Goal: Task Accomplishment & Management: Manage account settings

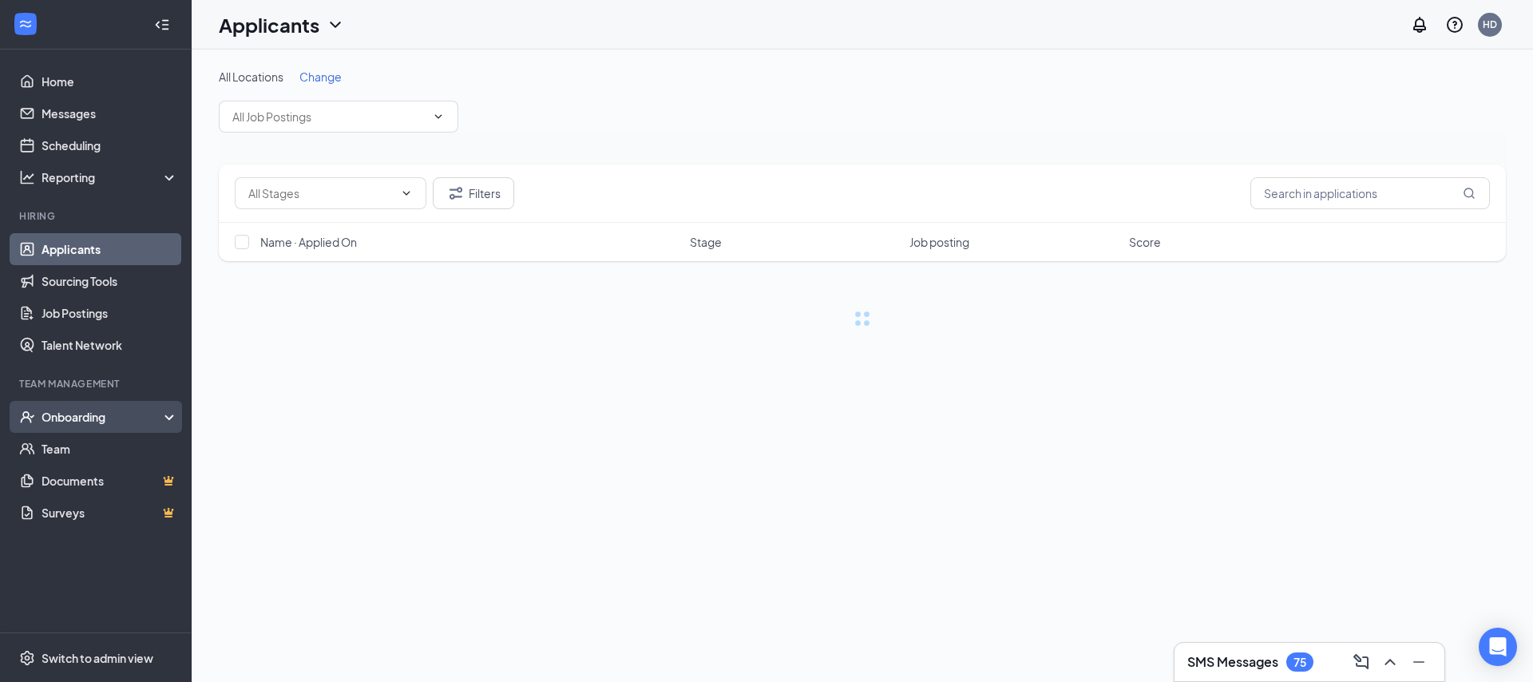
click at [152, 426] on div "Onboarding" at bounding box center [96, 417] width 192 height 32
click at [149, 455] on link "Overview" at bounding box center [110, 449] width 137 height 32
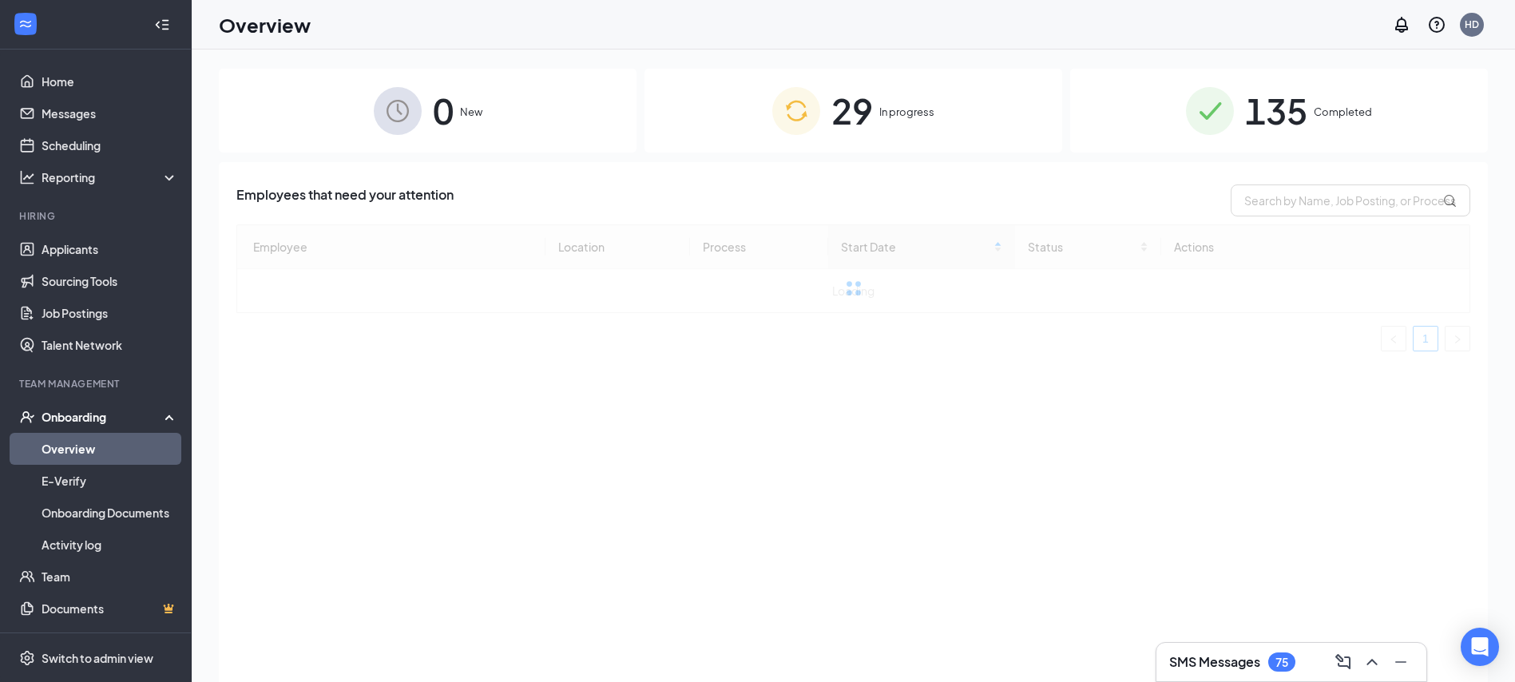
click at [857, 157] on div "0 New 29 In progress 135 Completed Employees that need your attention Employee …" at bounding box center [853, 402] width 1269 height 666
click at [891, 113] on span "In progress" at bounding box center [906, 112] width 55 height 16
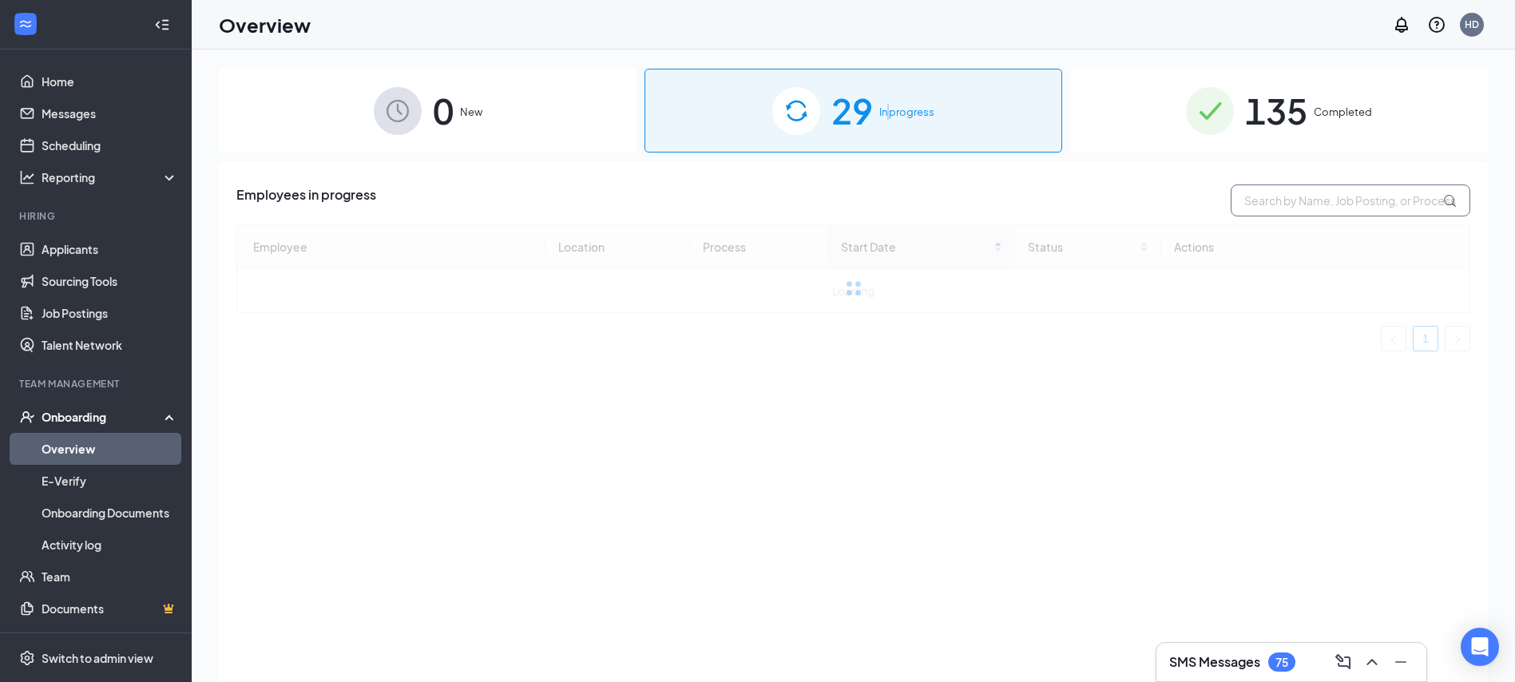
click at [1299, 208] on input "text" at bounding box center [1350, 200] width 240 height 32
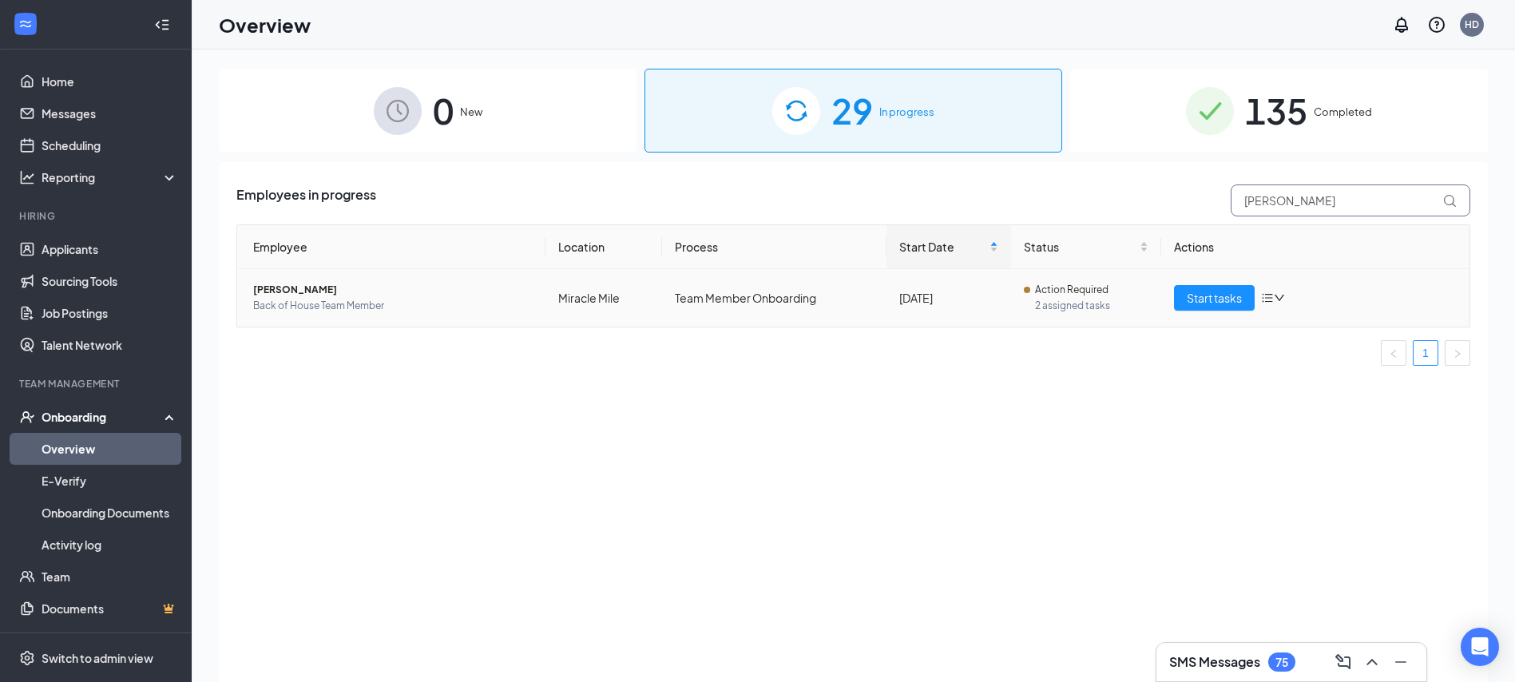
type input "[PERSON_NAME]"
click at [1275, 293] on icon "down" at bounding box center [1278, 297] width 11 height 11
click at [1281, 397] on div "Remove from onboarding" at bounding box center [1357, 402] width 172 height 16
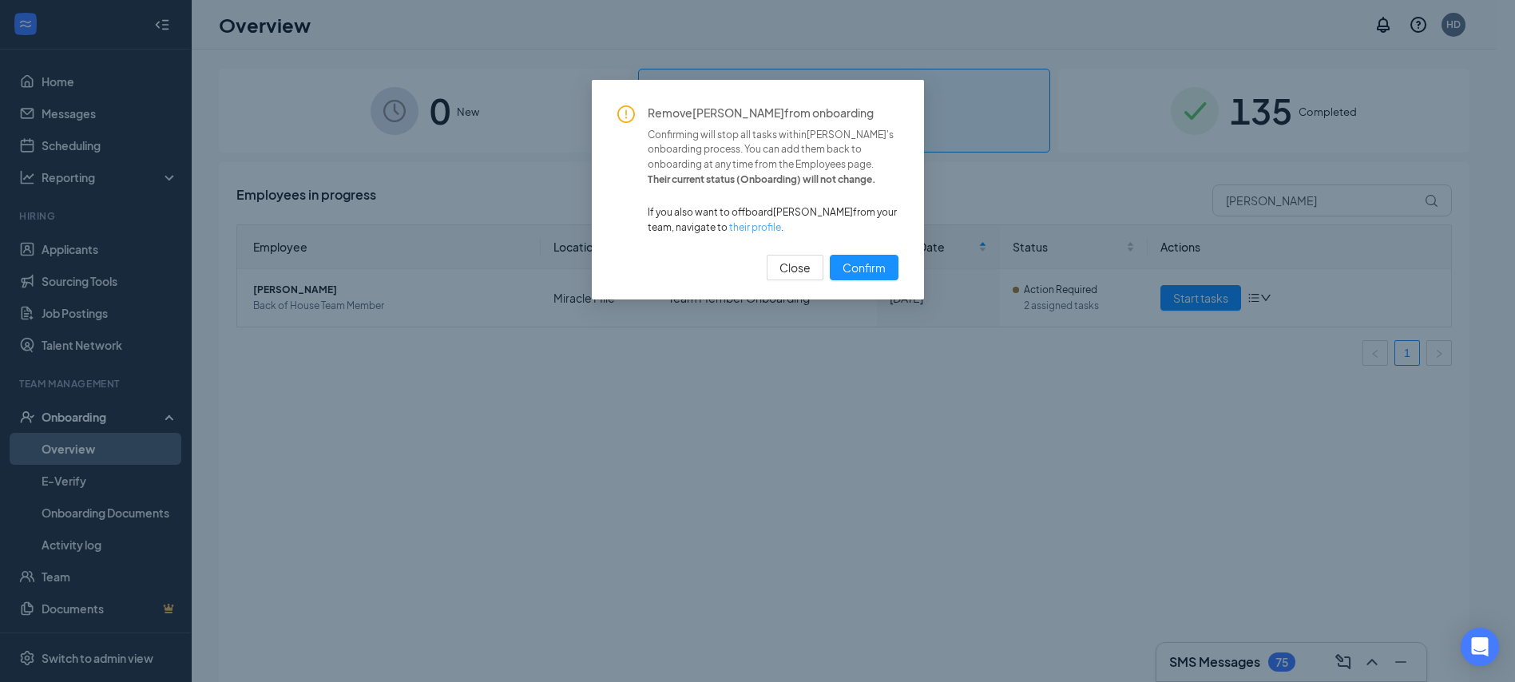
click at [781, 233] on link "their profile" at bounding box center [755, 227] width 52 height 12
click at [781, 276] on span "Close" at bounding box center [794, 268] width 31 height 18
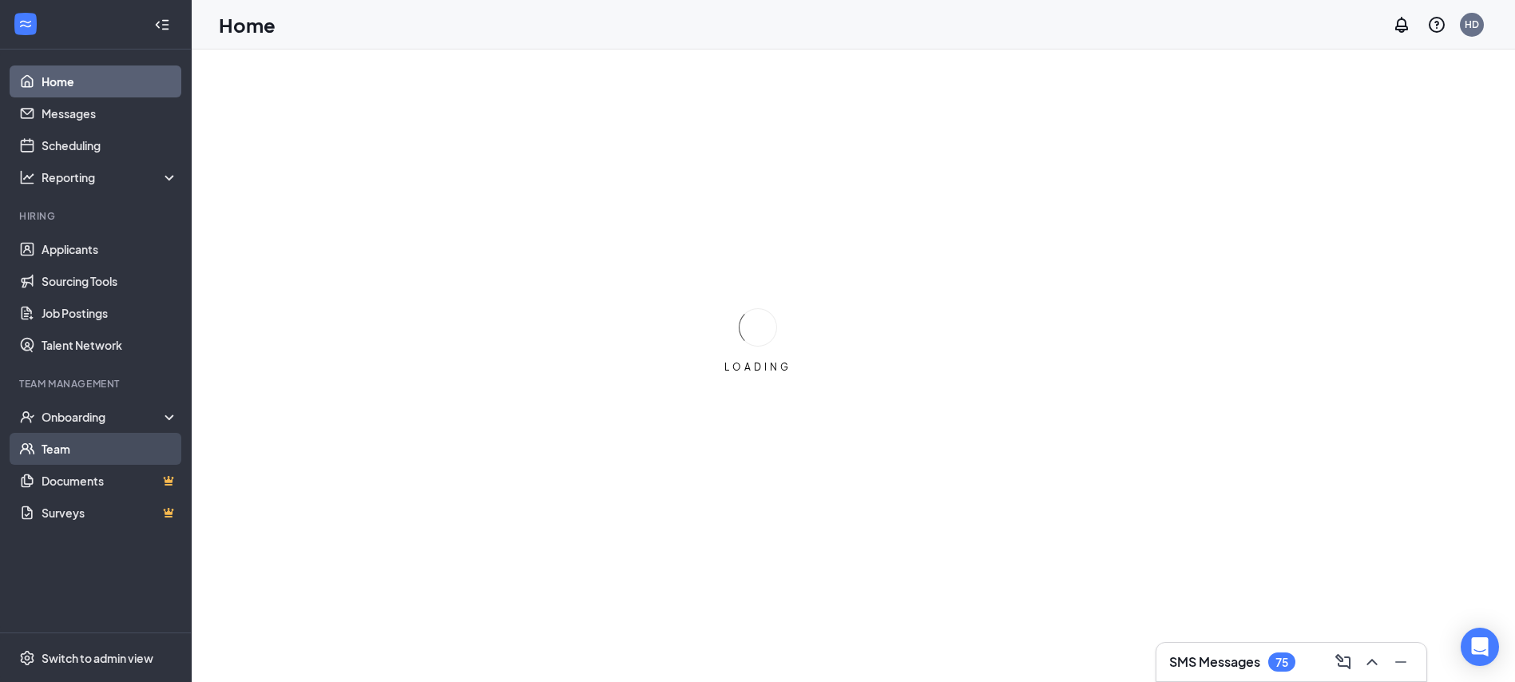
click at [101, 449] on link "Team" at bounding box center [110, 449] width 137 height 32
